Goal: Task Accomplishment & Management: Manage account settings

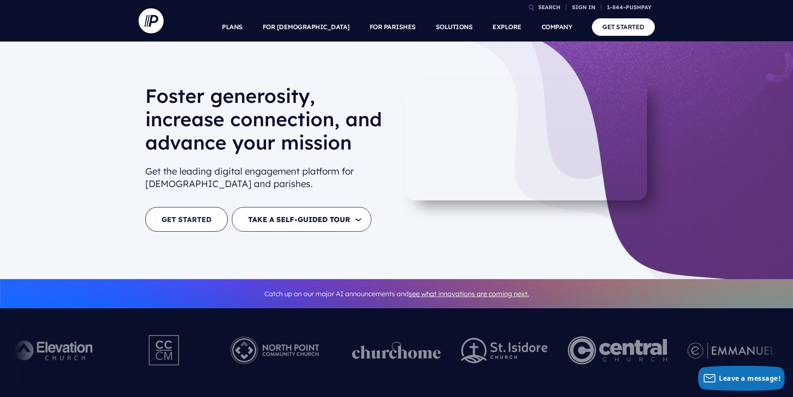
click at [187, 218] on link "GET STARTED" at bounding box center [186, 219] width 82 height 25
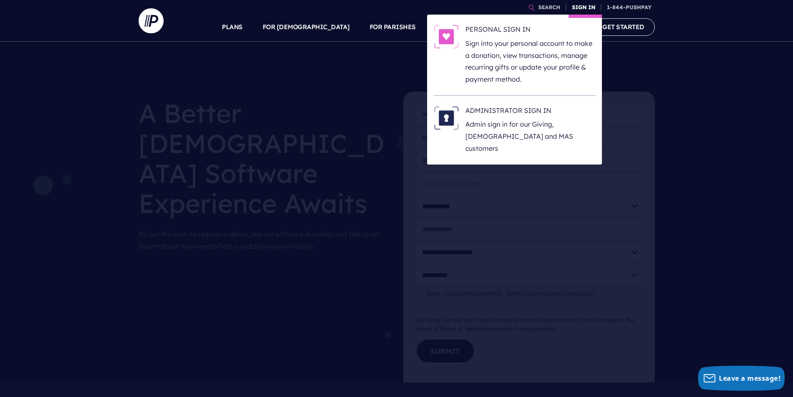
click at [582, 6] on link "SIGN IN" at bounding box center [583, 7] width 30 height 15
click at [578, 5] on link "SIGN IN" at bounding box center [583, 7] width 30 height 15
